Goal: Transaction & Acquisition: Purchase product/service

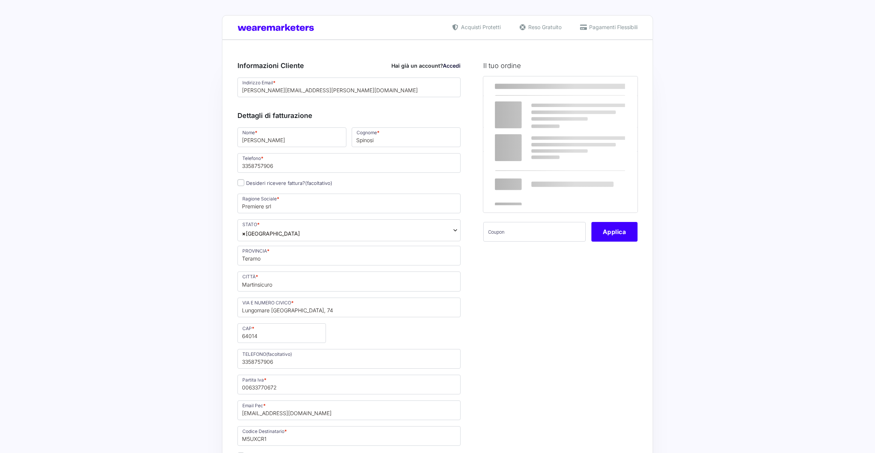
select select
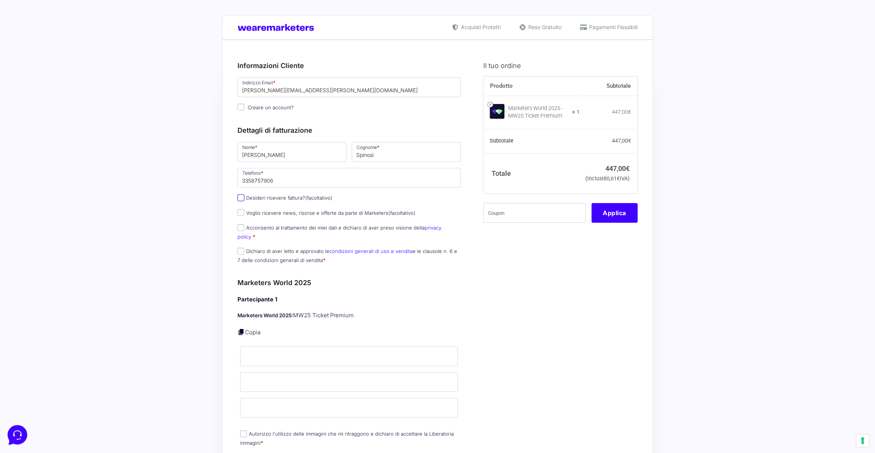
click at [242, 198] on input "Desideri ricevere fattura? (facoltativo)" at bounding box center [240, 197] width 7 height 7
checkbox input "true"
type input "Premiere srl"
select select "IT"
type input "Teramo"
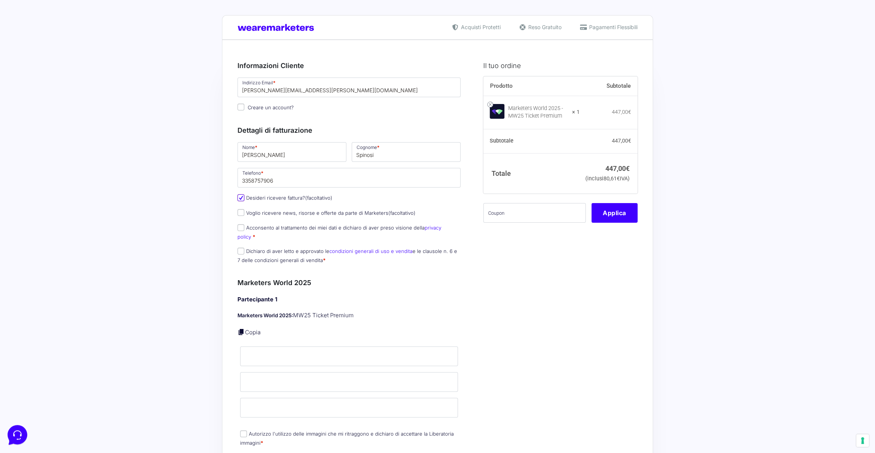
type input "Martinsicuro"
type input "Lungomare [GEOGRAPHIC_DATA], 74"
type input "64014"
type input "3358757906"
type input "00633770672"
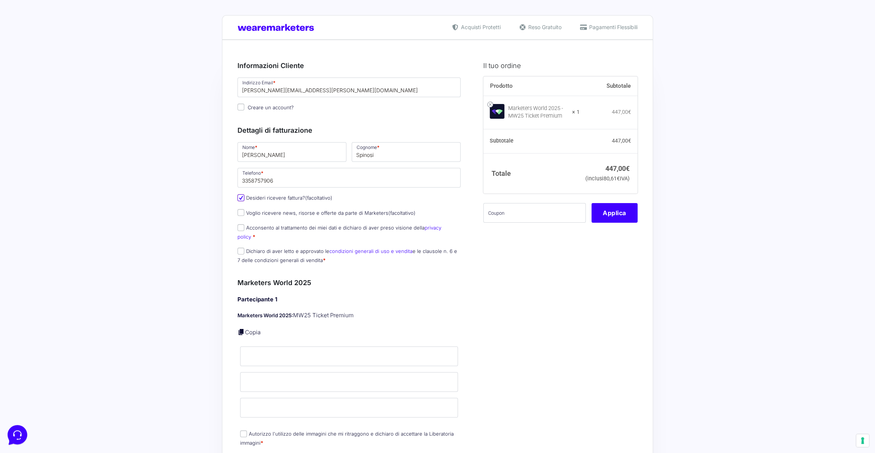
type input "[EMAIL_ADDRESS][DOMAIN_NAME]"
type input "M5UXCR1"
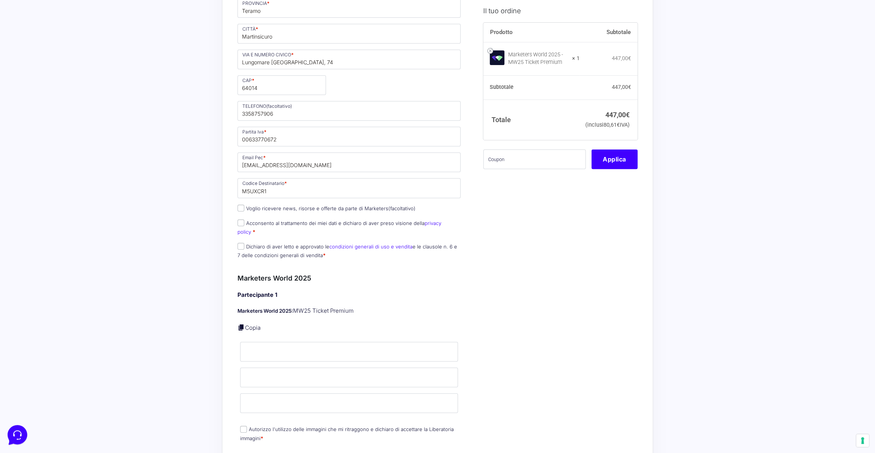
scroll to position [269, 0]
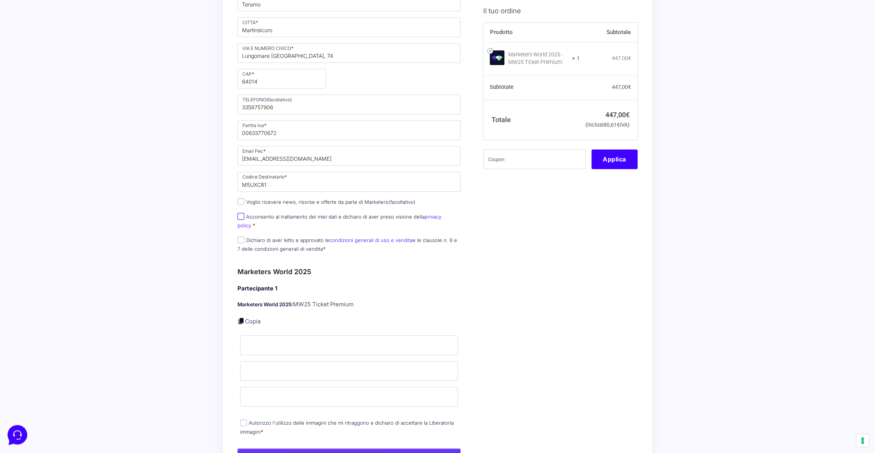
click at [239, 215] on input "Acconsento al trattamento dei miei dati e dichiaro di aver preso visione della …" at bounding box center [240, 216] width 7 height 7
checkbox input "true"
click at [240, 236] on input "Dichiaro di aver letto e approvato le condizioni generali di uso e vendita e le…" at bounding box center [240, 239] width 7 height 7
checkbox input "true"
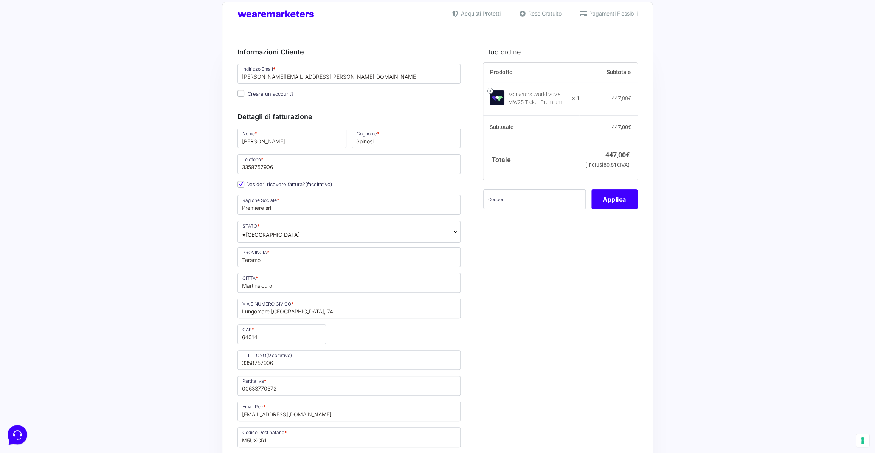
scroll to position [0, 0]
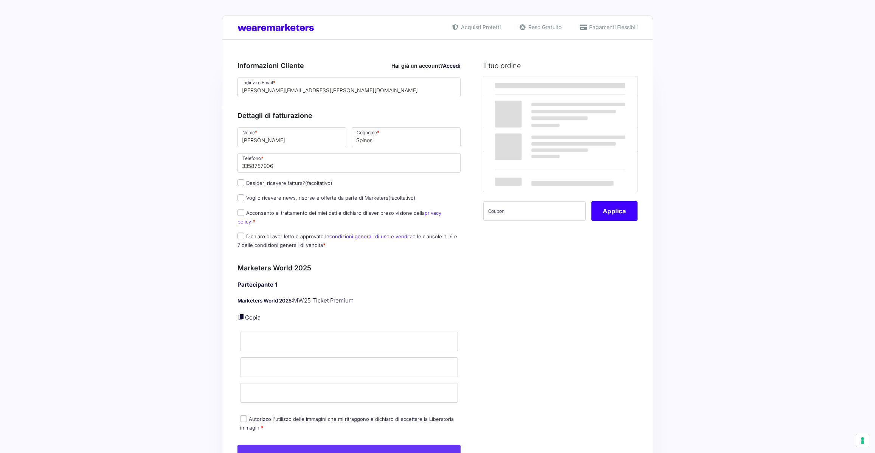
select select
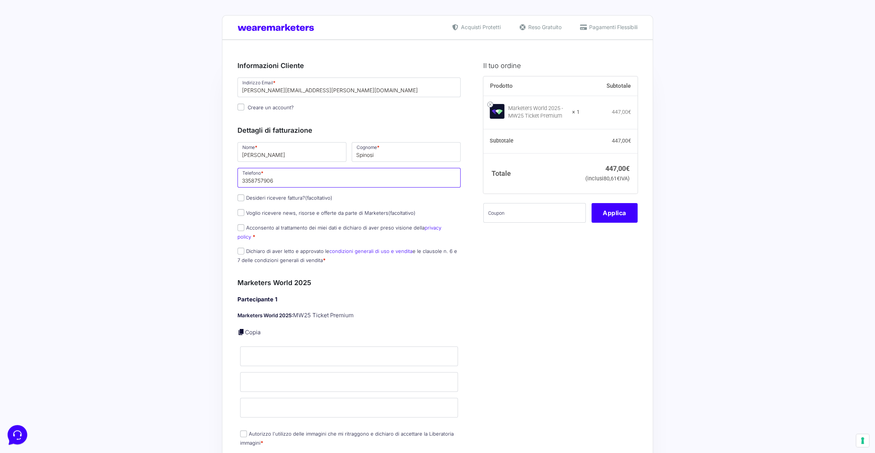
click at [242, 183] on input "3358757906" at bounding box center [348, 178] width 223 height 20
click at [241, 195] on input "Desideri ricevere fattura? (facoltativo)" at bounding box center [240, 197] width 7 height 7
checkbox input "true"
type input "Premiere srl"
select select "IT"
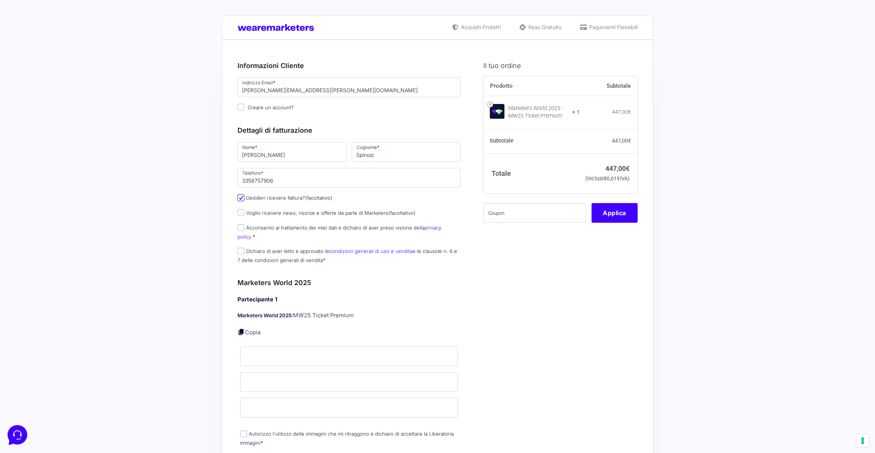
type input "Teramo"
type input "Martinsicuro"
type input "Lungomare [GEOGRAPHIC_DATA], 74"
type input "64014"
type input "3358757906"
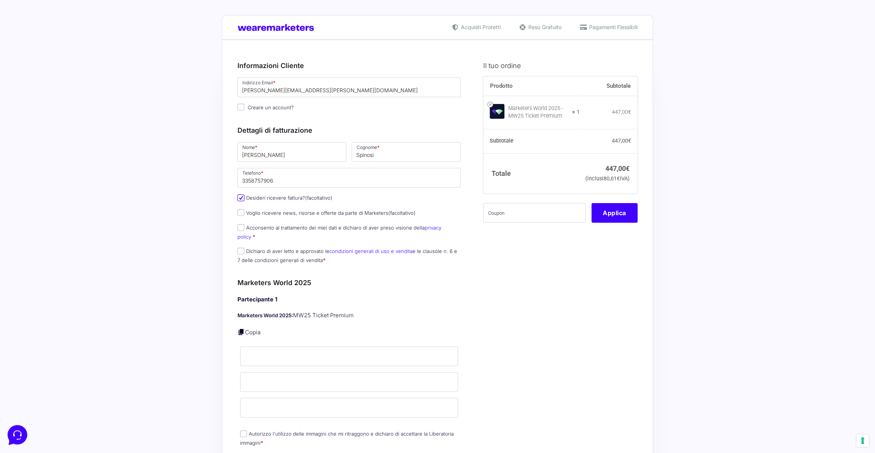
type input "00633770672"
type input "[EMAIL_ADDRESS][DOMAIN_NAME]"
type input "M5UXCR1"
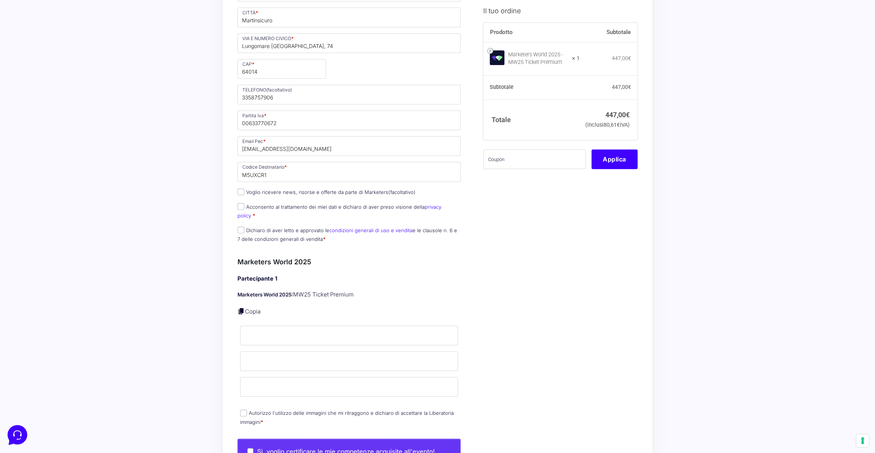
scroll to position [287, 0]
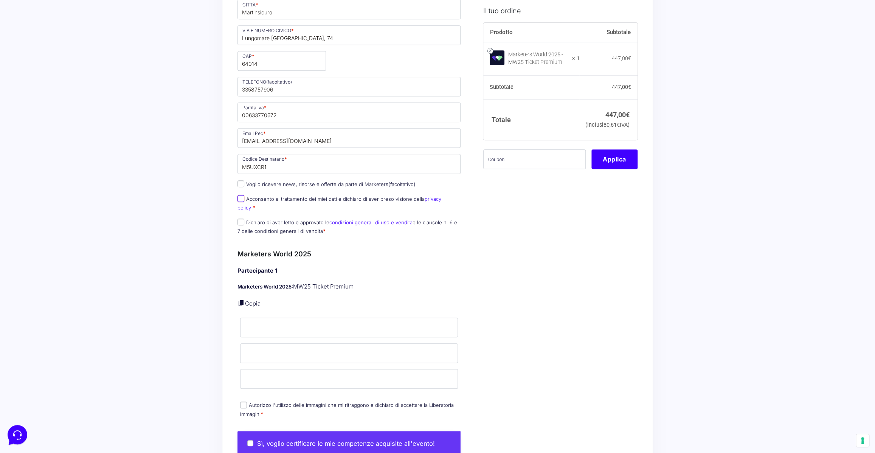
click at [242, 199] on input "Acconsento al trattamento dei miei dati e dichiaro di aver preso visione della …" at bounding box center [240, 198] width 7 height 7
checkbox input "true"
click at [243, 218] on input "Dichiaro di aver letto e approvato le condizioni generali di uso e vendita e le…" at bounding box center [240, 221] width 7 height 7
checkbox input "true"
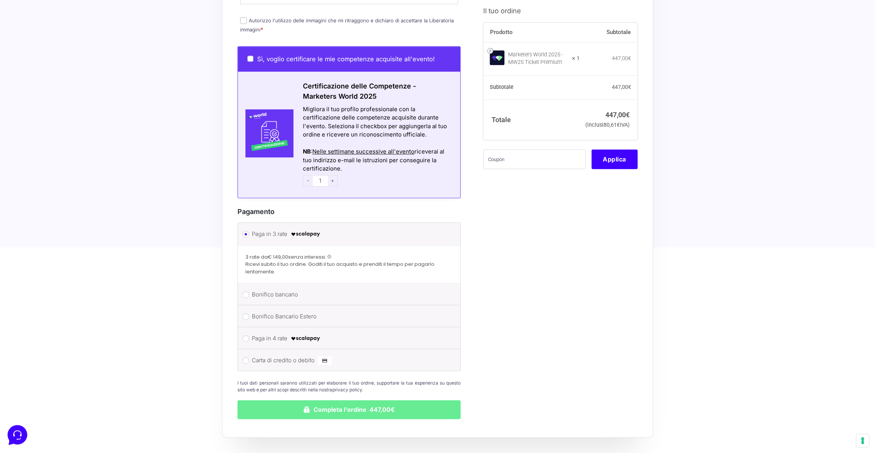
scroll to position [733, 0]
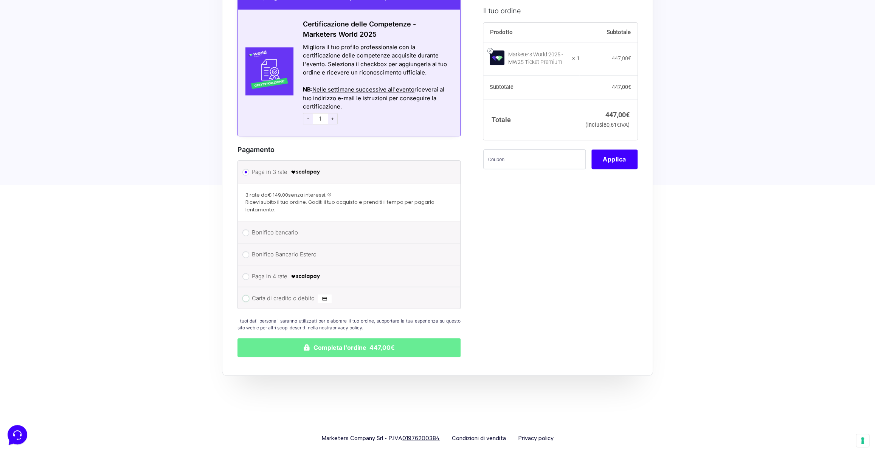
click at [243, 295] on input "Carta di credito o debito" at bounding box center [245, 298] width 7 height 7
radio input "true"
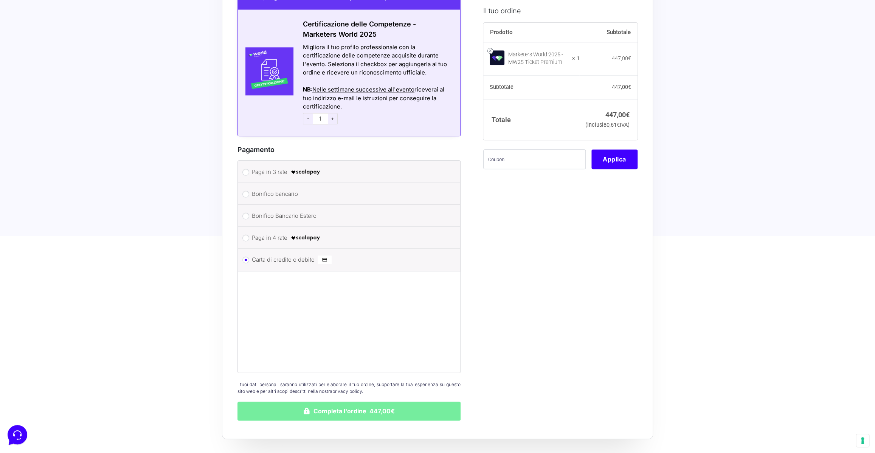
click at [357, 401] on button "Completa l'ordine 447,00€" at bounding box center [348, 410] width 223 height 19
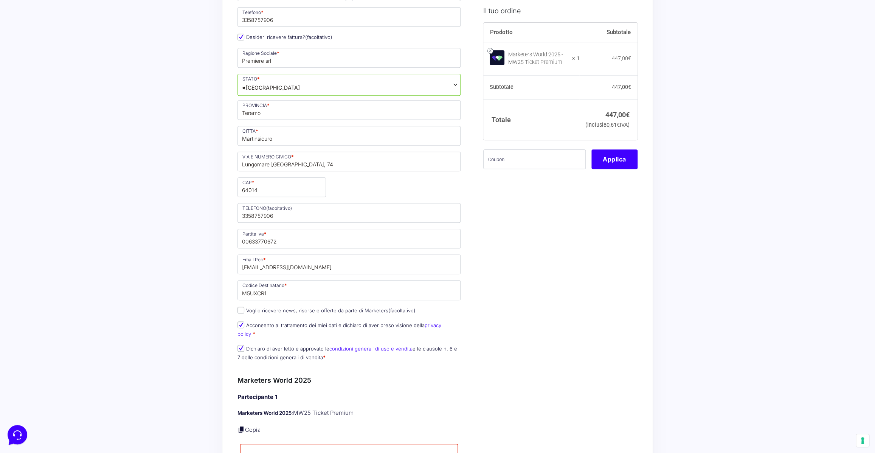
scroll to position [386, 0]
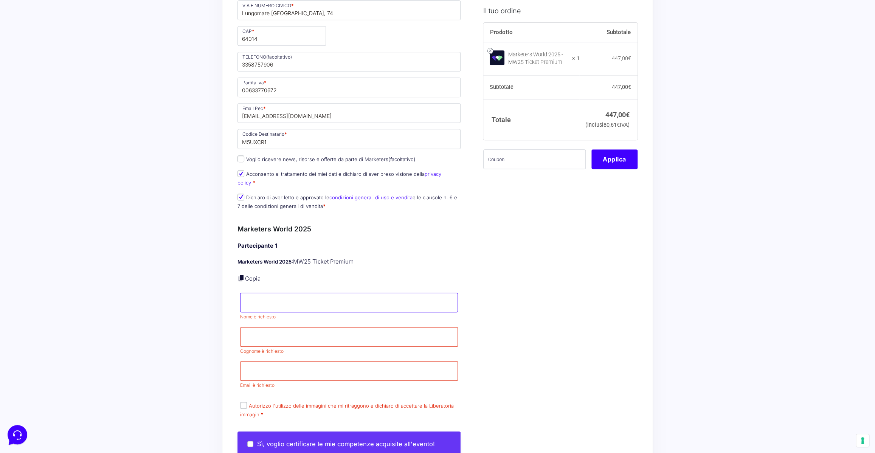
click at [286, 293] on input "Nome *" at bounding box center [349, 303] width 218 height 20
type input "a"
type input "[PERSON_NAME]"
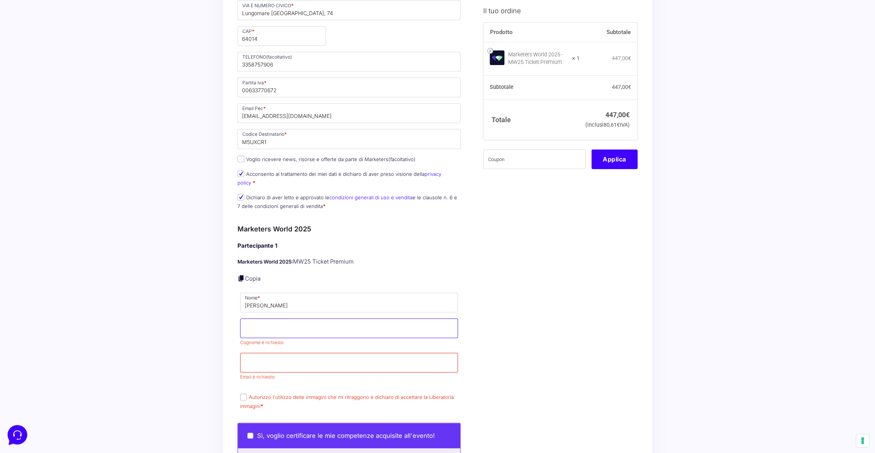
type input "s"
type input "Spinosi"
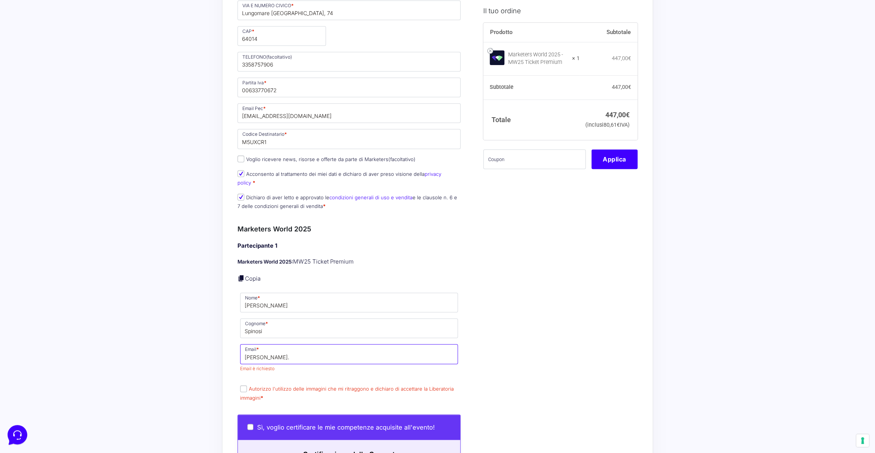
type input "[PERSON_NAME][EMAIL_ADDRESS][DOMAIN_NAME]"
click at [243, 386] on label "Autorizzo l'utilizzo delle immagini che mi ritraggono e dichiaro di accettare l…" at bounding box center [347, 393] width 214 height 15
click at [243, 385] on input "Autorizzo l'utilizzo delle immagini che mi ritraggono e dichiaro di accettare l…" at bounding box center [243, 388] width 7 height 7
checkbox input "true"
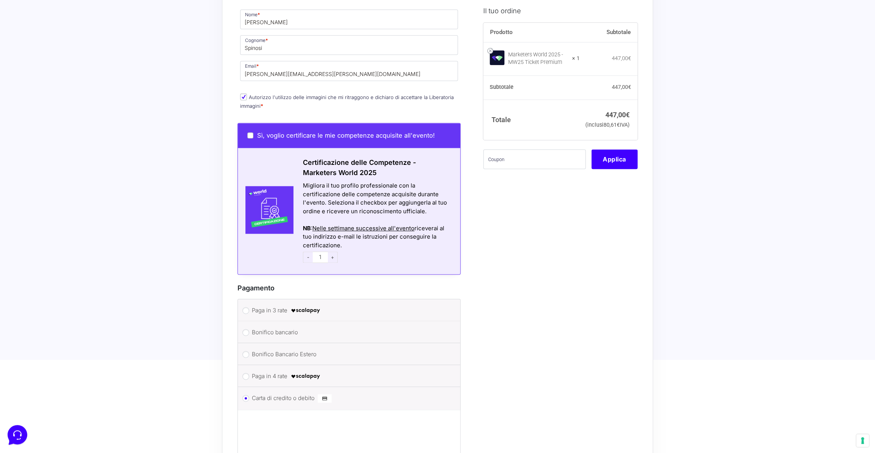
scroll to position [872, 0]
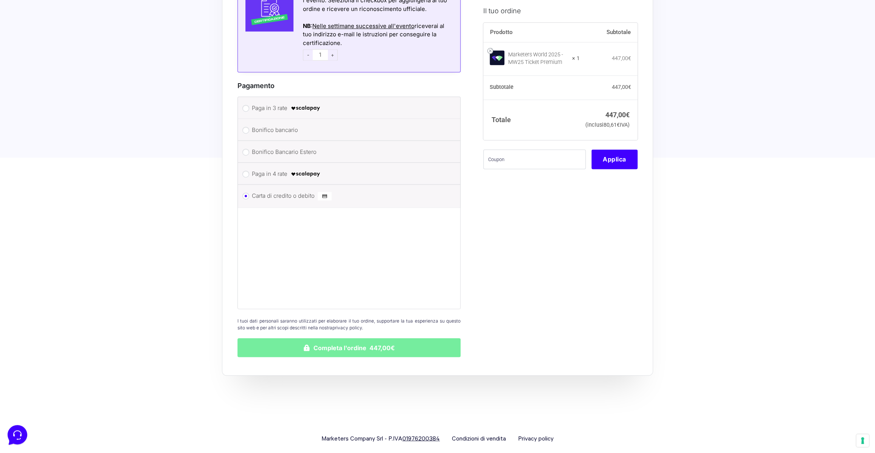
click at [356, 340] on button "Completa l'ordine 447,00€" at bounding box center [348, 347] width 223 height 19
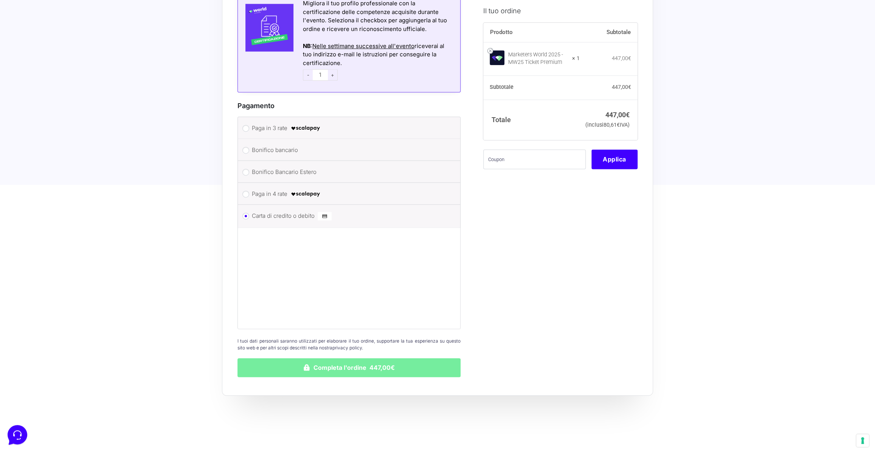
scroll to position [835, 0]
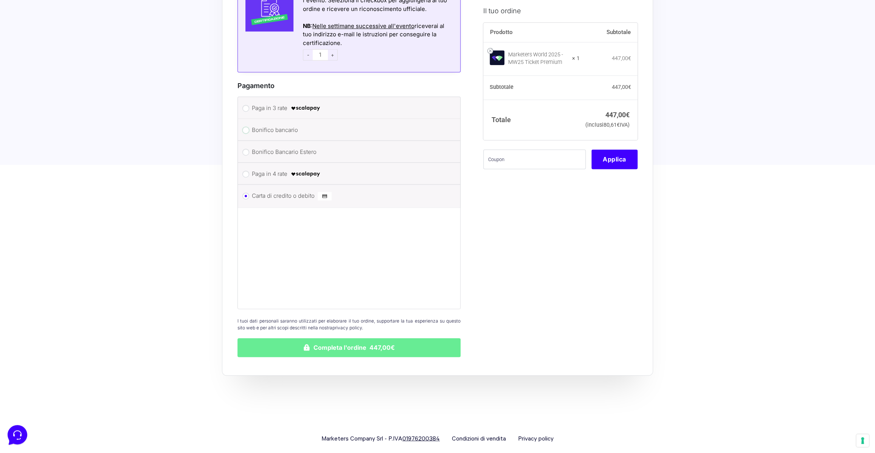
click at [244, 127] on input "Bonifico bancario" at bounding box center [245, 130] width 7 height 7
radio input "true"
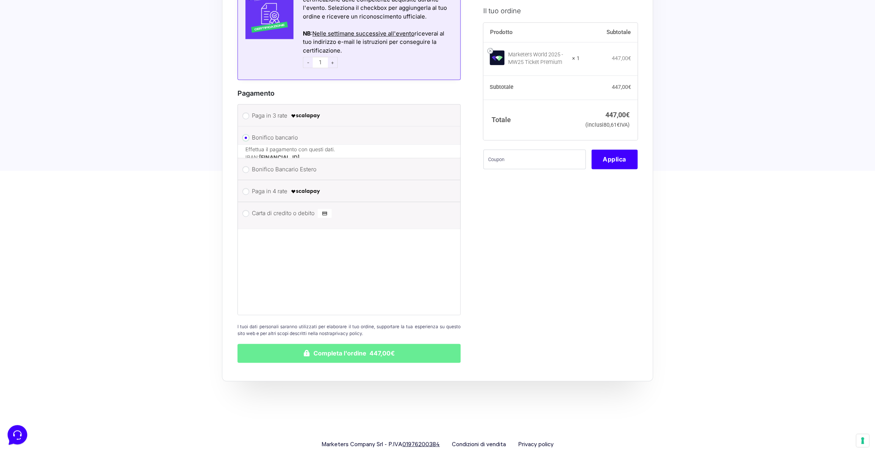
scroll to position [828, 0]
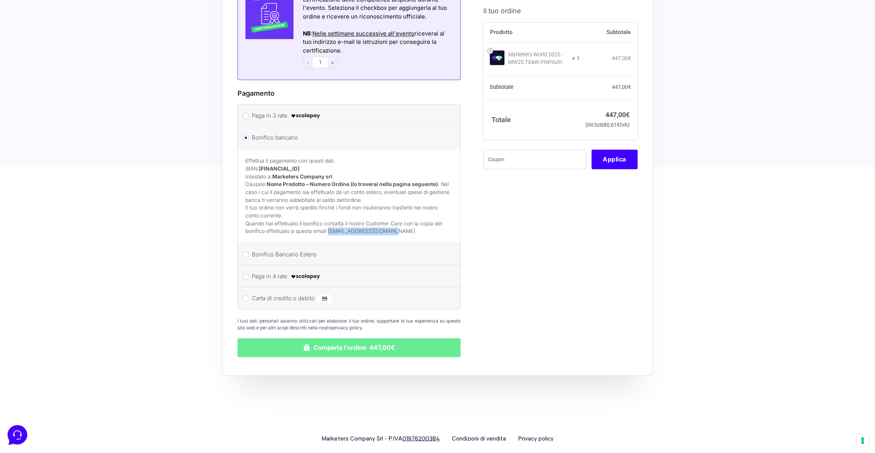
drag, startPoint x: 328, startPoint y: 221, endPoint x: 395, endPoint y: 223, distance: 66.9
click at [395, 223] on p "Quando hai effettuato il bonifico contatta il nostro Customer Care con la copia…" at bounding box center [348, 227] width 207 height 15
copy p "help@wearemarketers.net"
click at [361, 338] on button "Completa l'ordine 447,00€" at bounding box center [348, 347] width 223 height 19
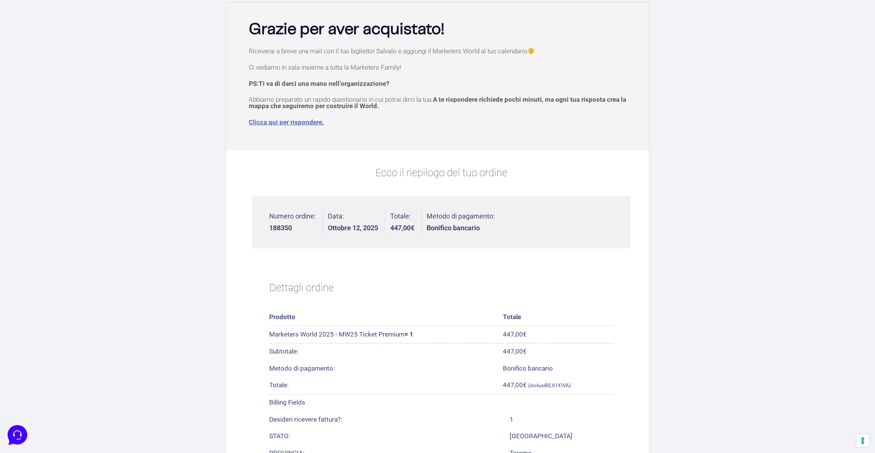
scroll to position [40, 0]
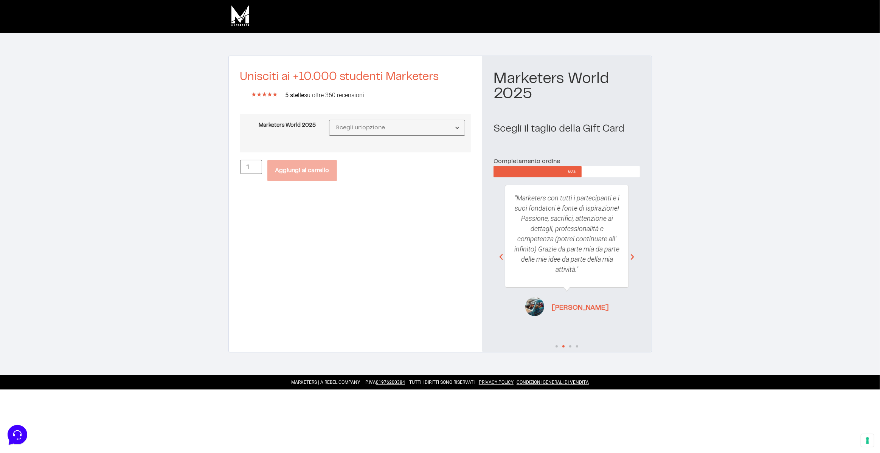
click at [385, 381] on tcxspan "01976200384" at bounding box center [390, 381] width 29 height 5
drag, startPoint x: 404, startPoint y: 384, endPoint x: 375, endPoint y: 384, distance: 29.5
click at [375, 384] on div "MARKETERS | A REBEL COMPANY – P.IVA 01976200384 – TUTTI I DIRITTI SONO RISERVAT…" at bounding box center [439, 382] width 423 height 7
copy tcxspan "01976200384"
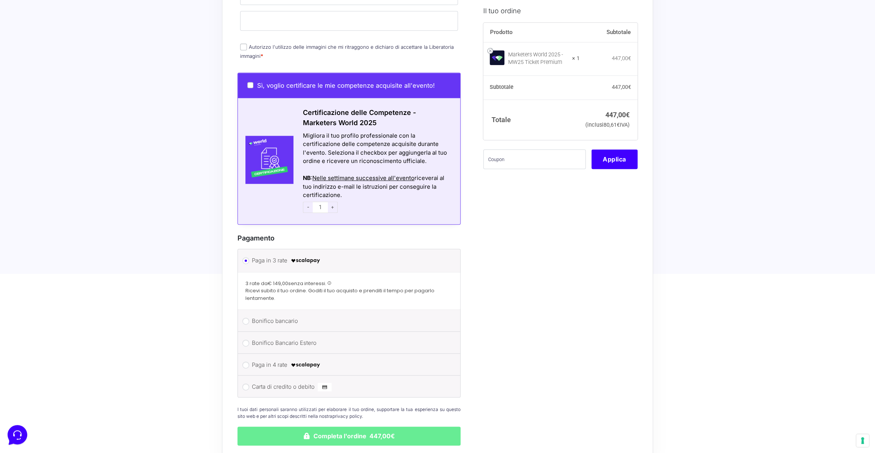
scroll to position [733, 0]
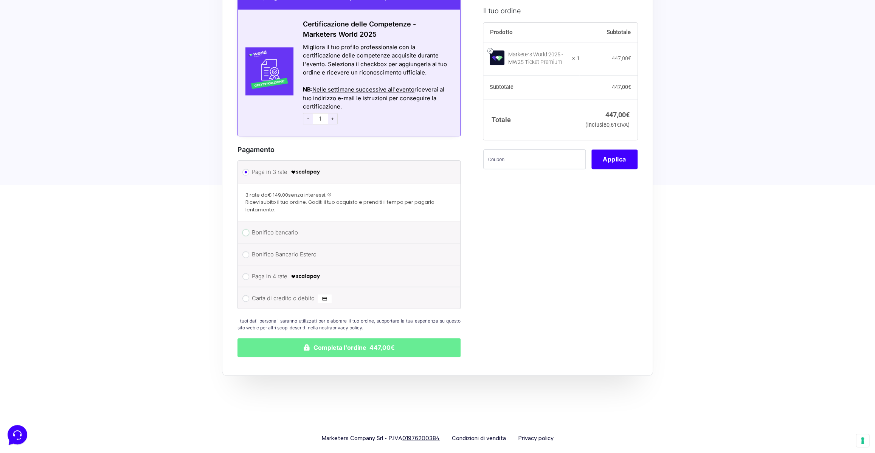
click at [245, 229] on input "Bonifico bancario" at bounding box center [245, 232] width 7 height 7
radio input "true"
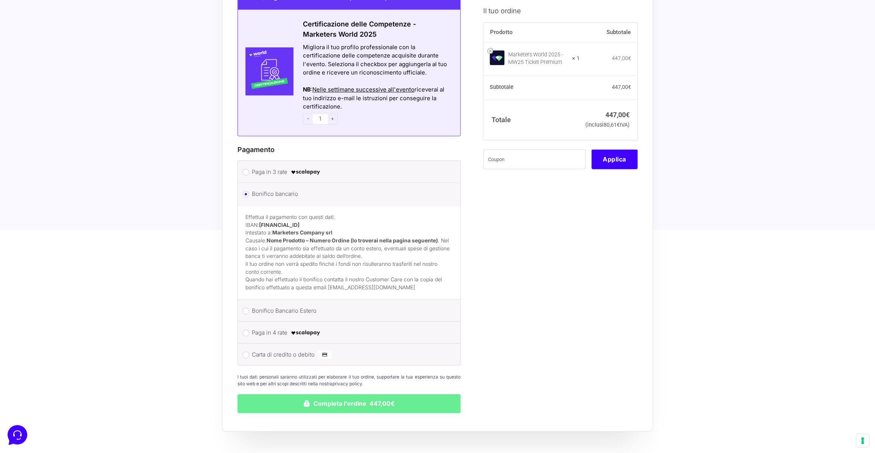
drag, startPoint x: 260, startPoint y: 215, endPoint x: 347, endPoint y: 216, distance: 86.9
click at [299, 222] on strong "[FINANCIAL_ID]" at bounding box center [279, 225] width 40 height 6
copy strong "[FINANCIAL_ID]"
click at [296, 238] on p "Effettua il pagamento con questi dati. IBAN: [FINANCIAL_ID] Intestato a: Market…" at bounding box center [348, 236] width 207 height 47
click at [268, 231] on p "Effettua il pagamento con questi dati. IBAN: [FINANCIAL_ID] Intestato a: Market…" at bounding box center [348, 236] width 207 height 47
